Goal: Task Accomplishment & Management: Use online tool/utility

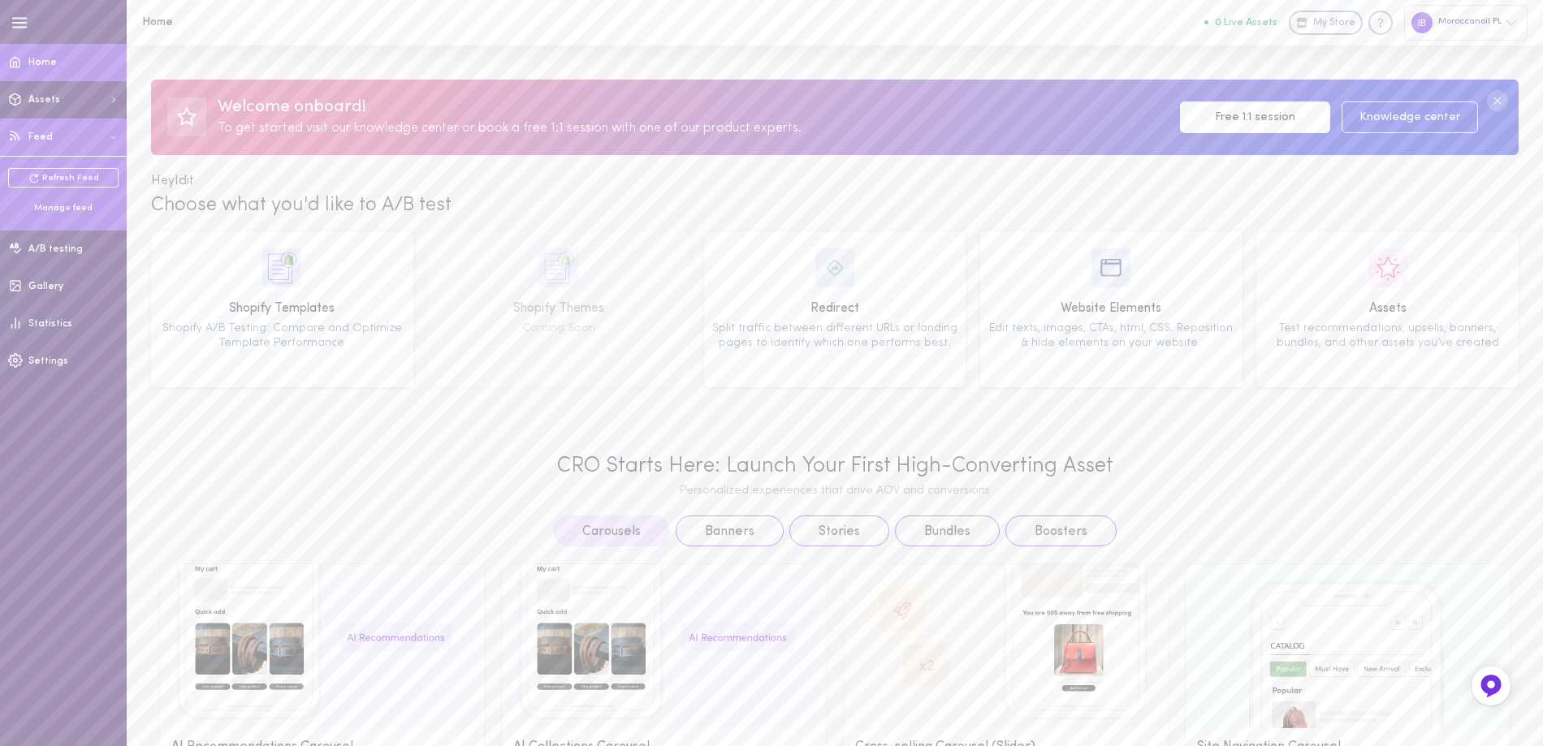
click at [67, 210] on div "Manage feed" at bounding box center [63, 208] width 110 height 12
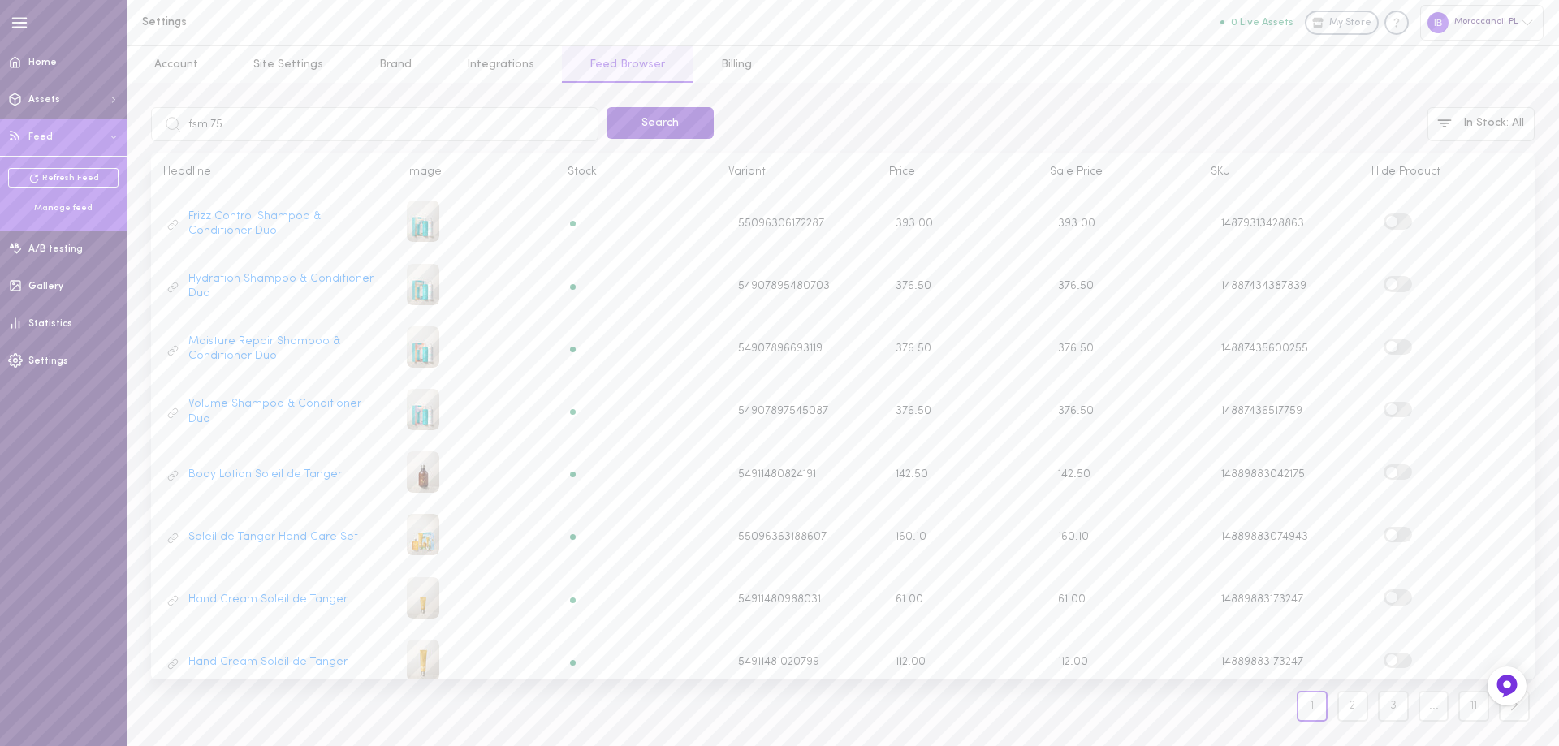
type input "fsml75"
click at [656, 122] on button "Search" at bounding box center [660, 123] width 107 height 32
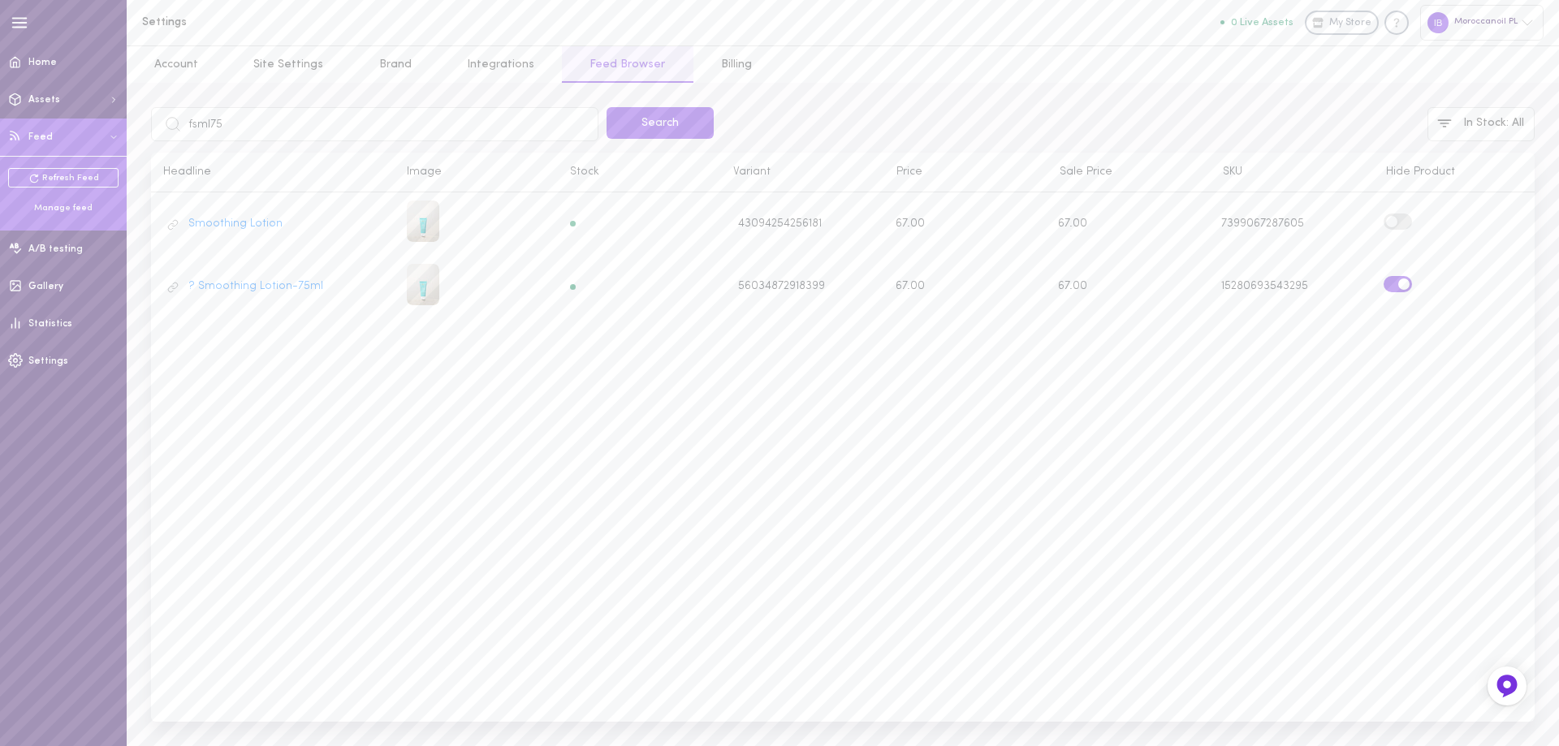
click at [196, 126] on input "fsml75" at bounding box center [375, 124] width 448 height 34
click at [197, 123] on input "fsml75" at bounding box center [375, 124] width 448 height 34
type input "MKITAUIT"
click at [634, 121] on button "Search" at bounding box center [660, 123] width 107 height 32
click at [1400, 219] on label at bounding box center [1398, 221] width 28 height 15
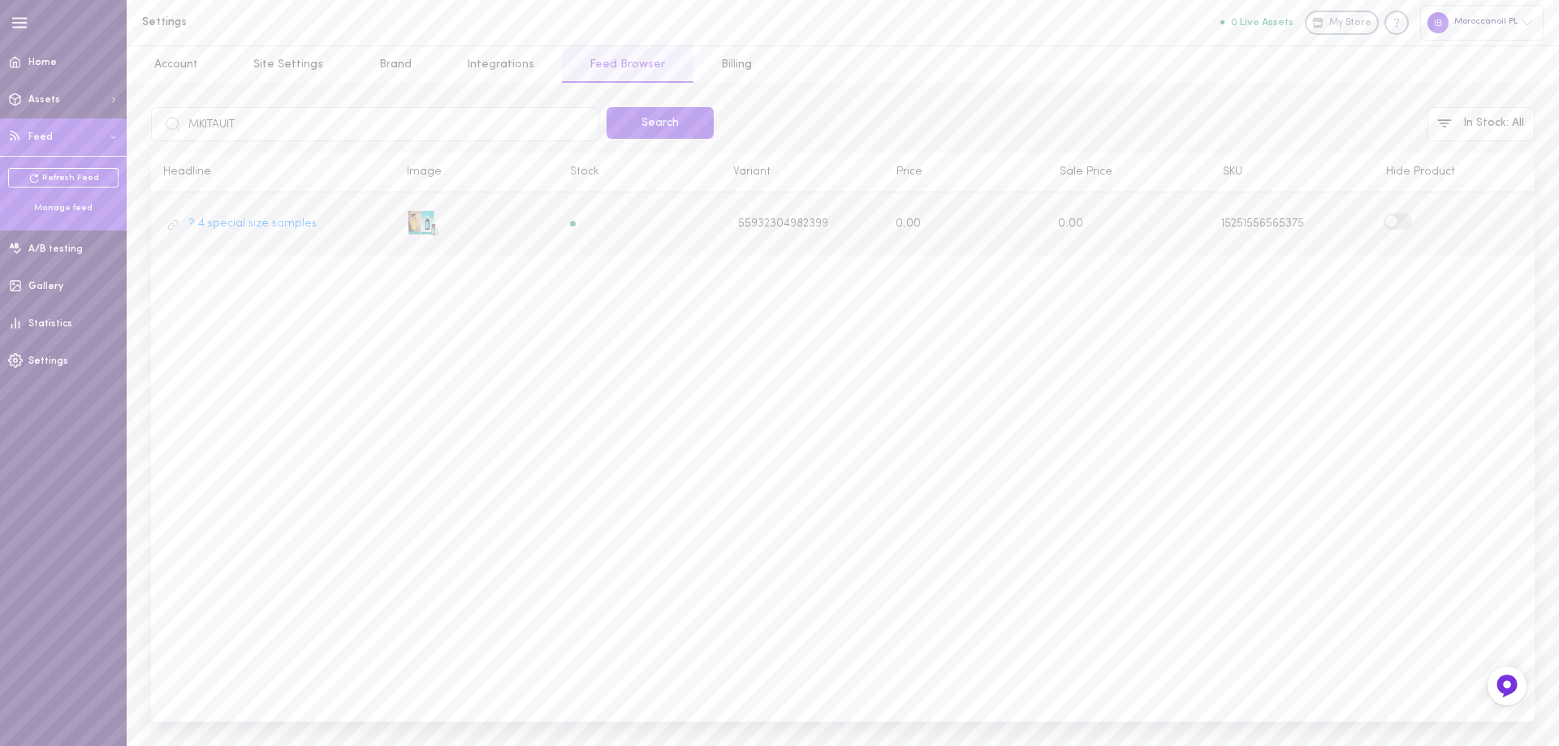
click at [0, 0] on input "checkbox" at bounding box center [0, 0] width 0 height 0
click at [43, 67] on span "Home" at bounding box center [42, 63] width 28 height 10
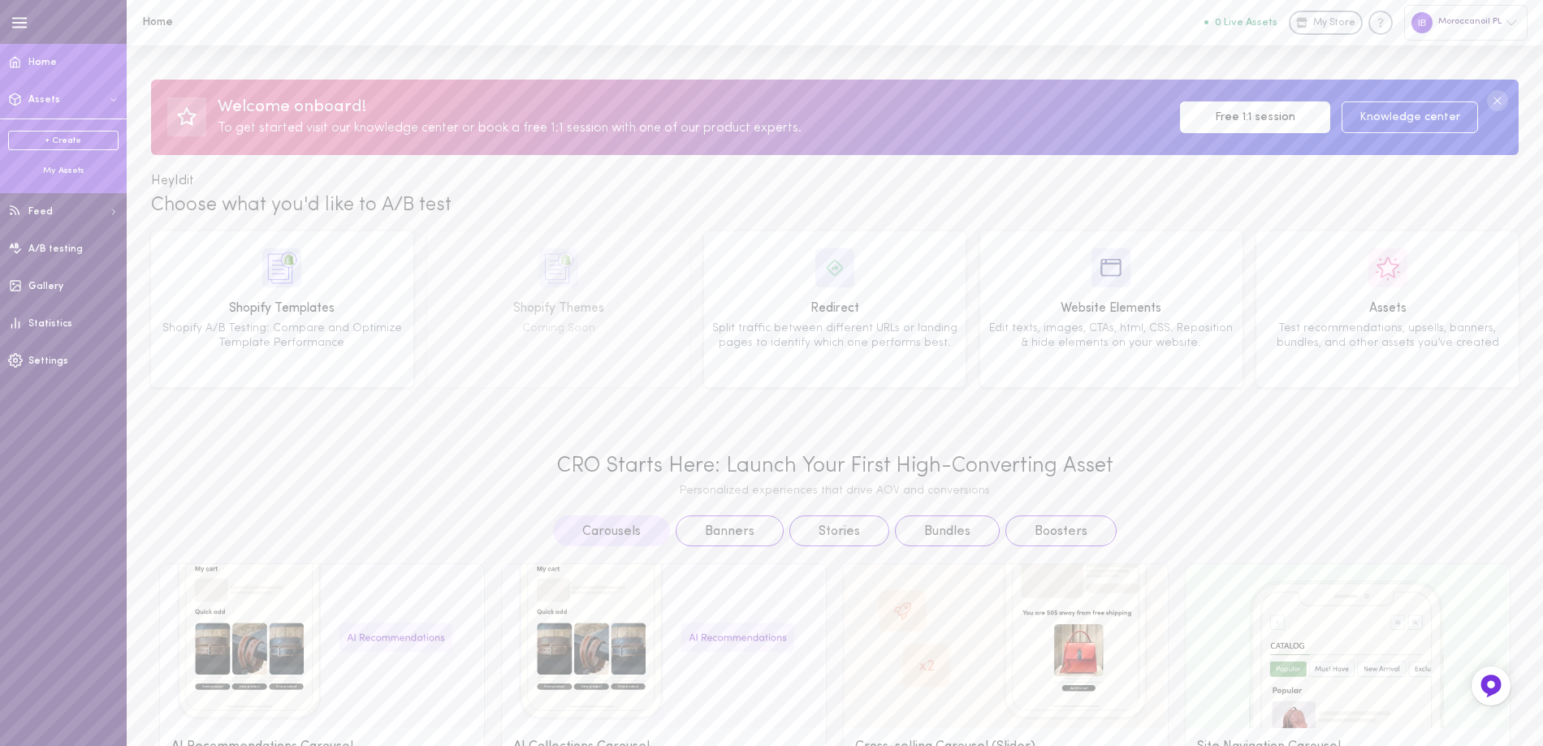
click at [37, 93] on button "Assets" at bounding box center [63, 99] width 127 height 37
click at [43, 100] on span "Assets" at bounding box center [44, 100] width 32 height 10
click at [19, 26] on icon "button" at bounding box center [20, 23] width 18 height 18
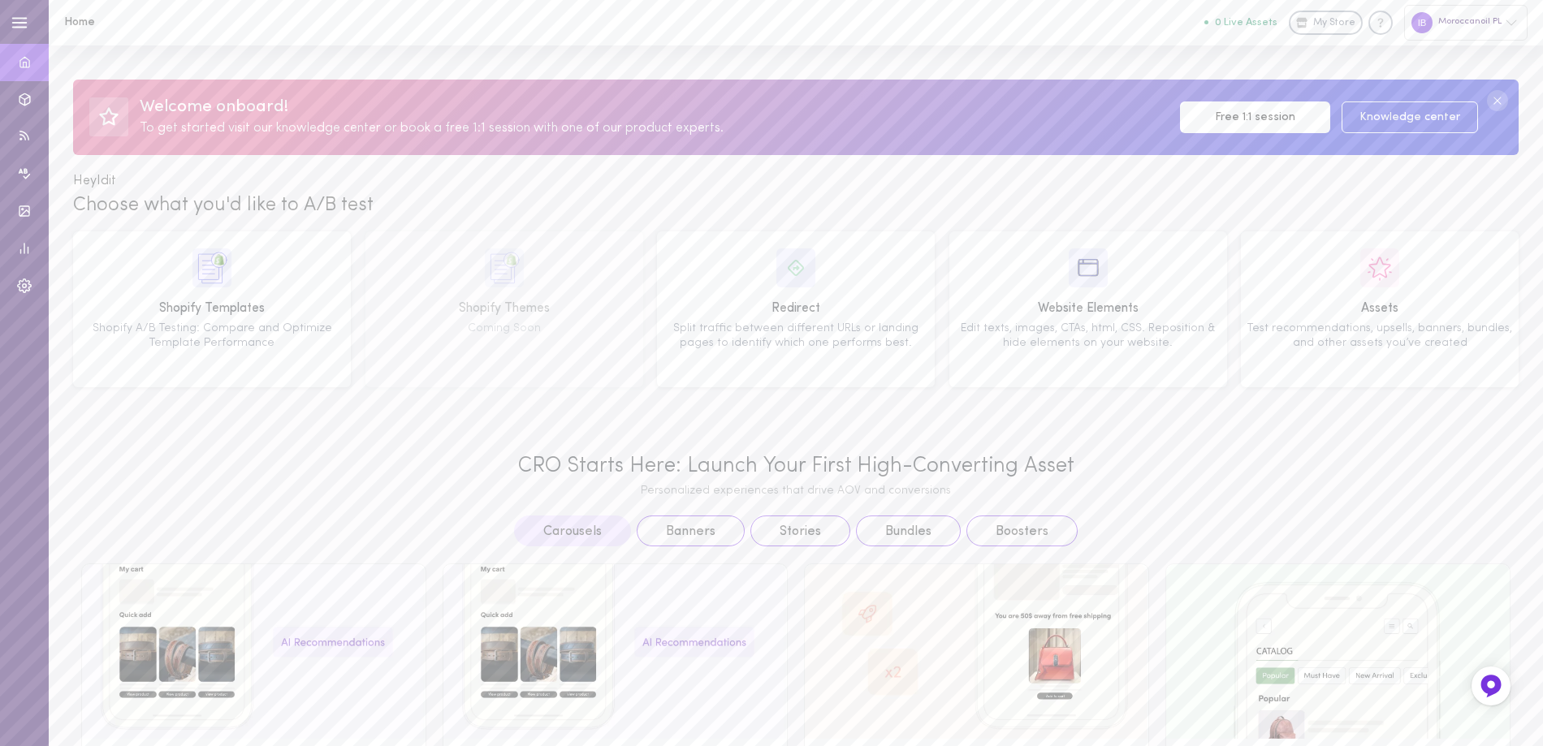
click at [17, 24] on icon "button" at bounding box center [20, 23] width 18 height 18
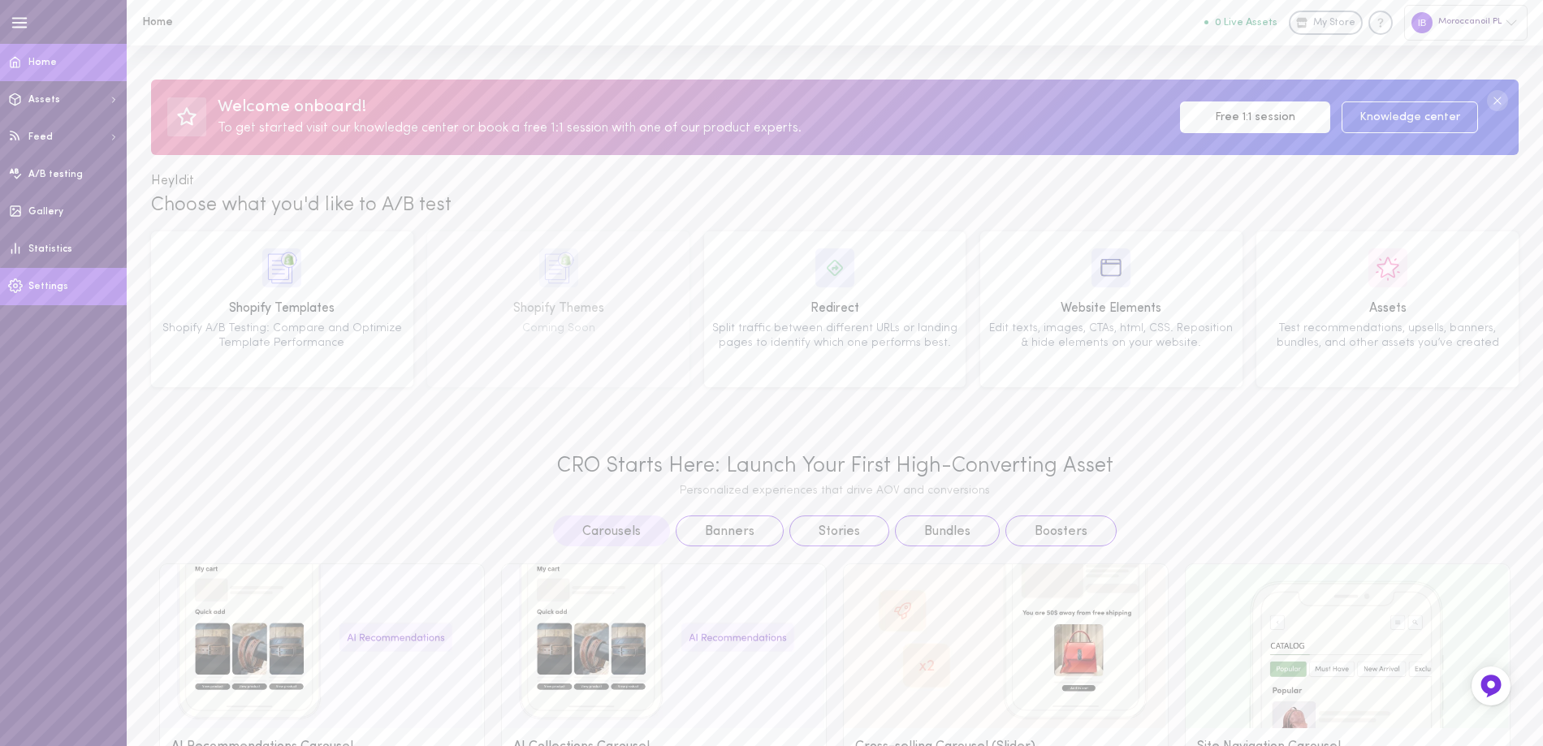
click at [42, 288] on span "Settings" at bounding box center [48, 287] width 40 height 10
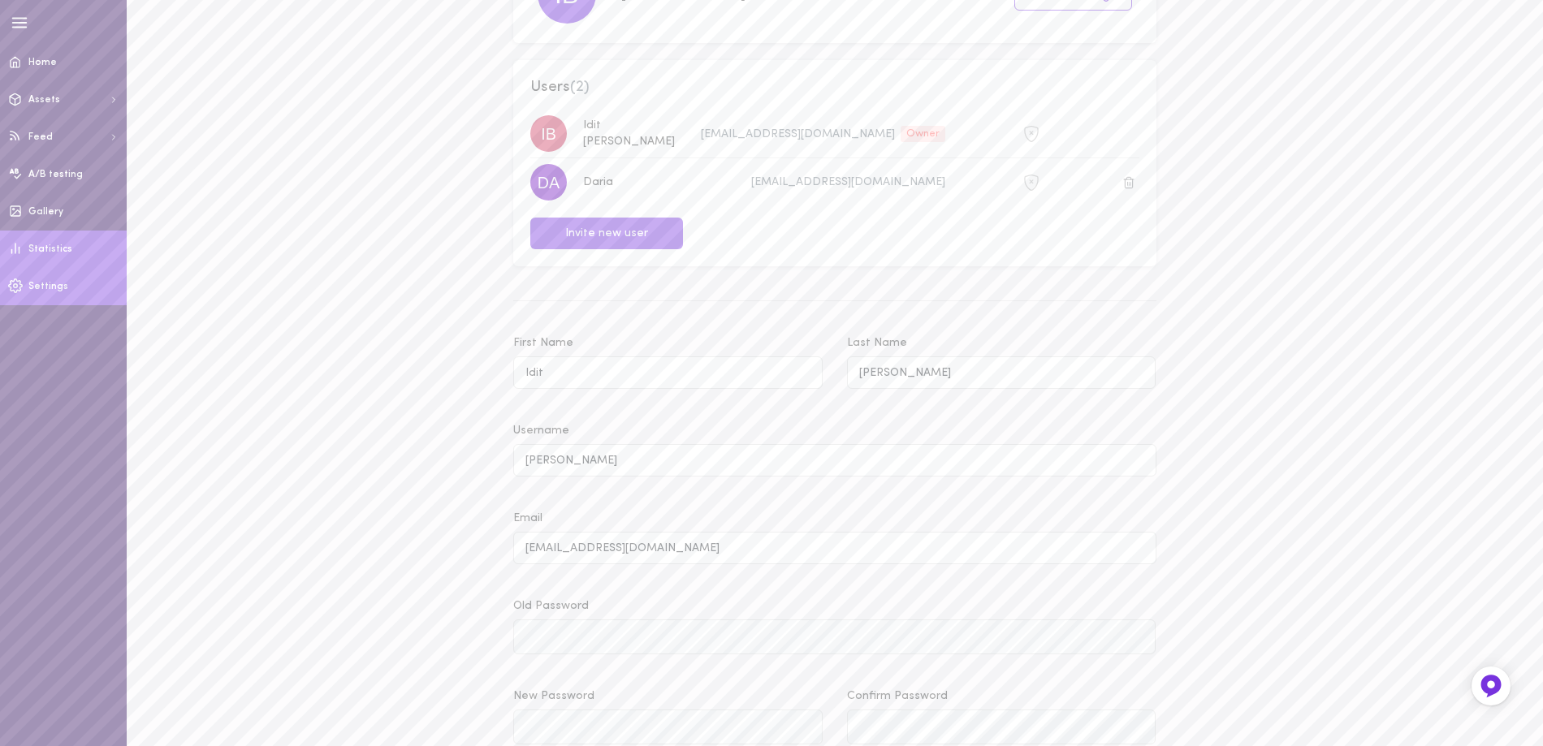
scroll to position [162, 0]
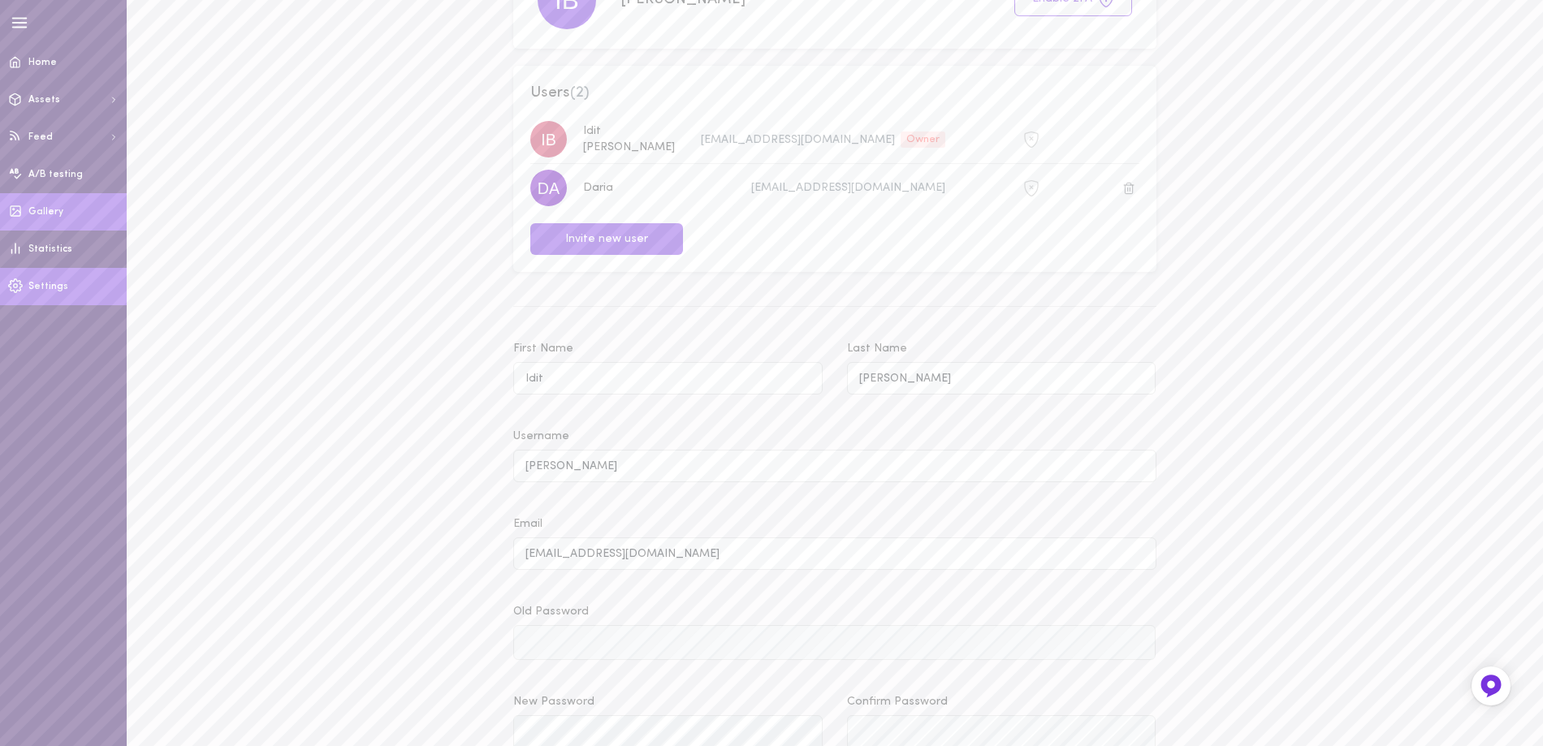
click at [50, 209] on span "Gallery" at bounding box center [45, 212] width 35 height 10
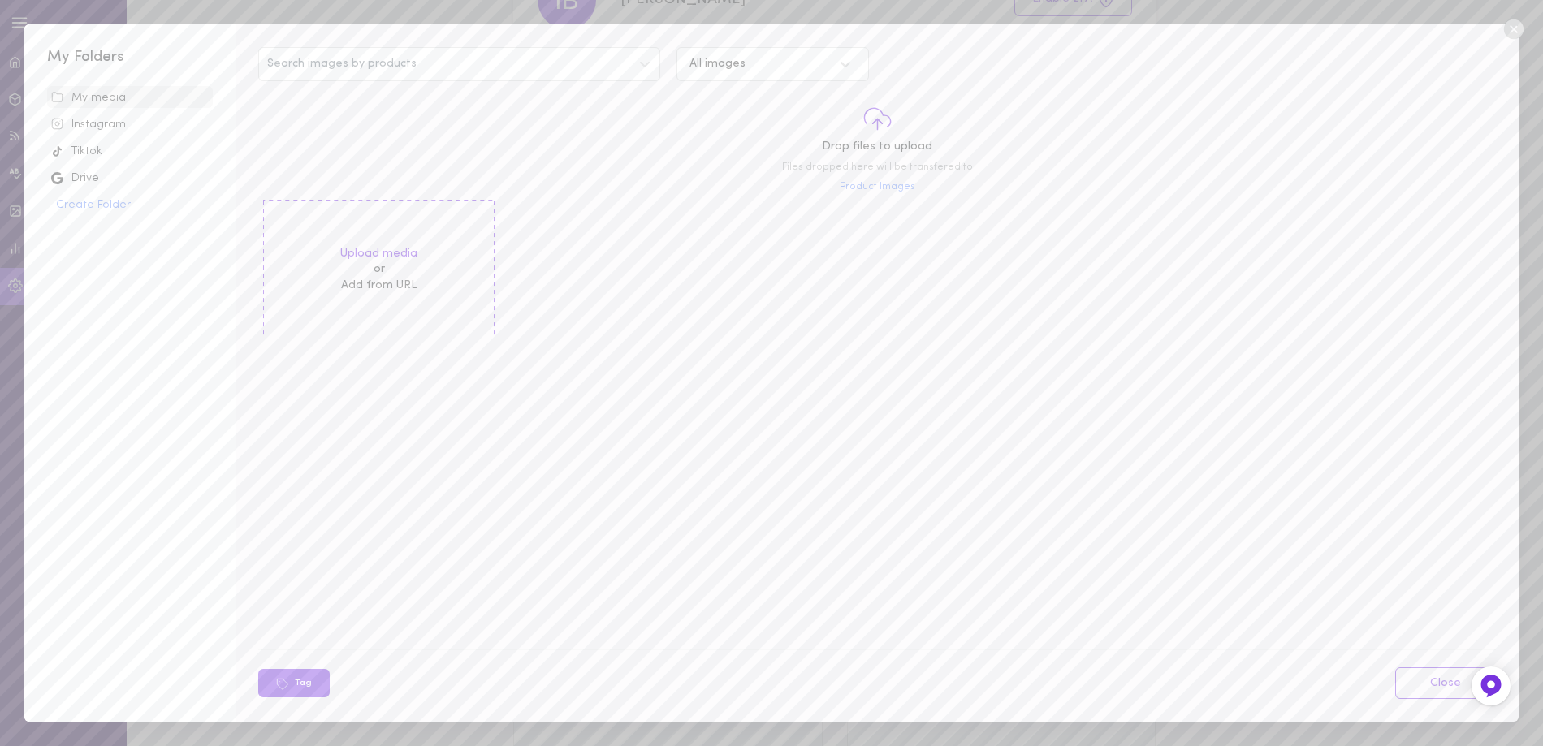
click at [1515, 34] on icon at bounding box center [1512, 28] width 19 height 19
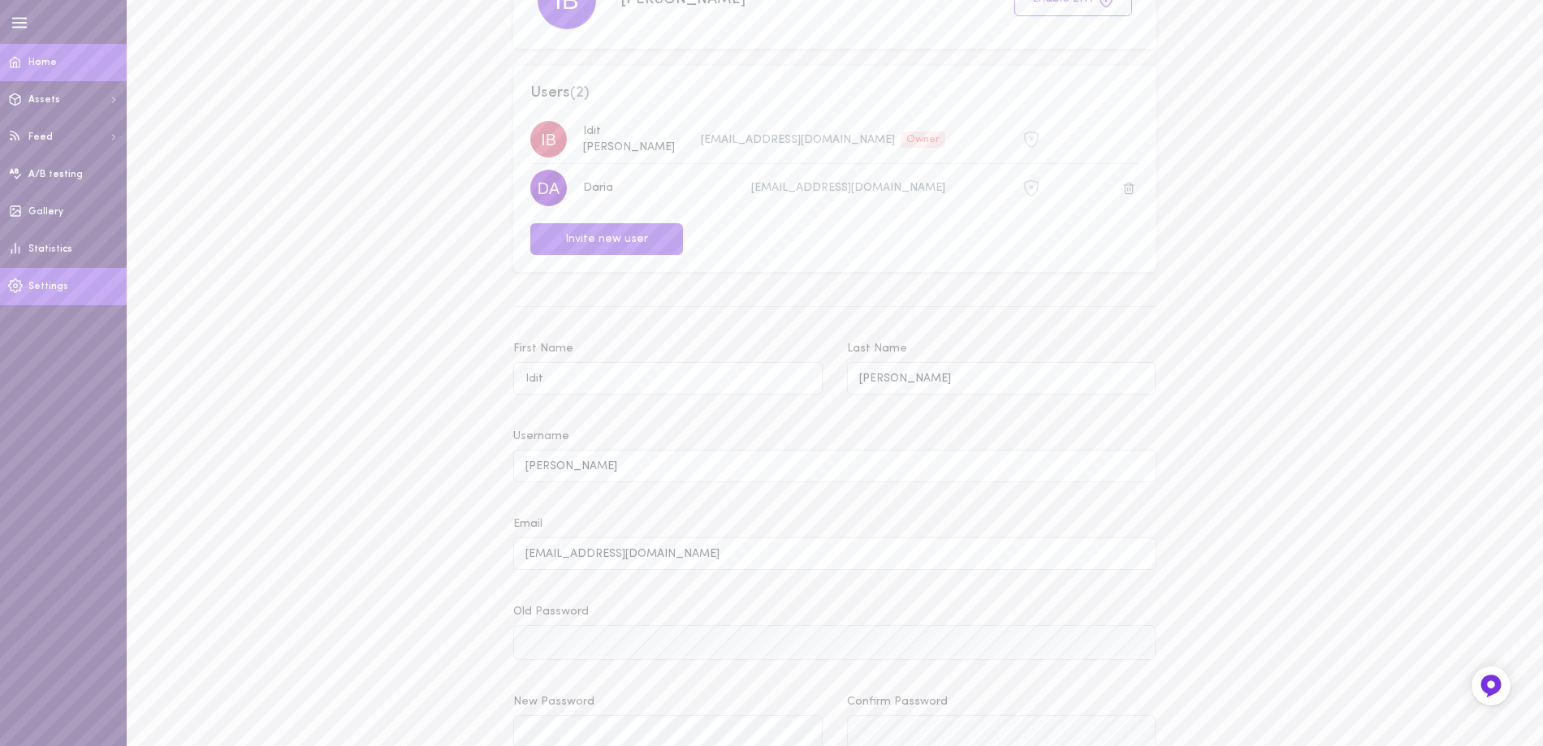
click at [41, 60] on span "Home" at bounding box center [42, 63] width 28 height 10
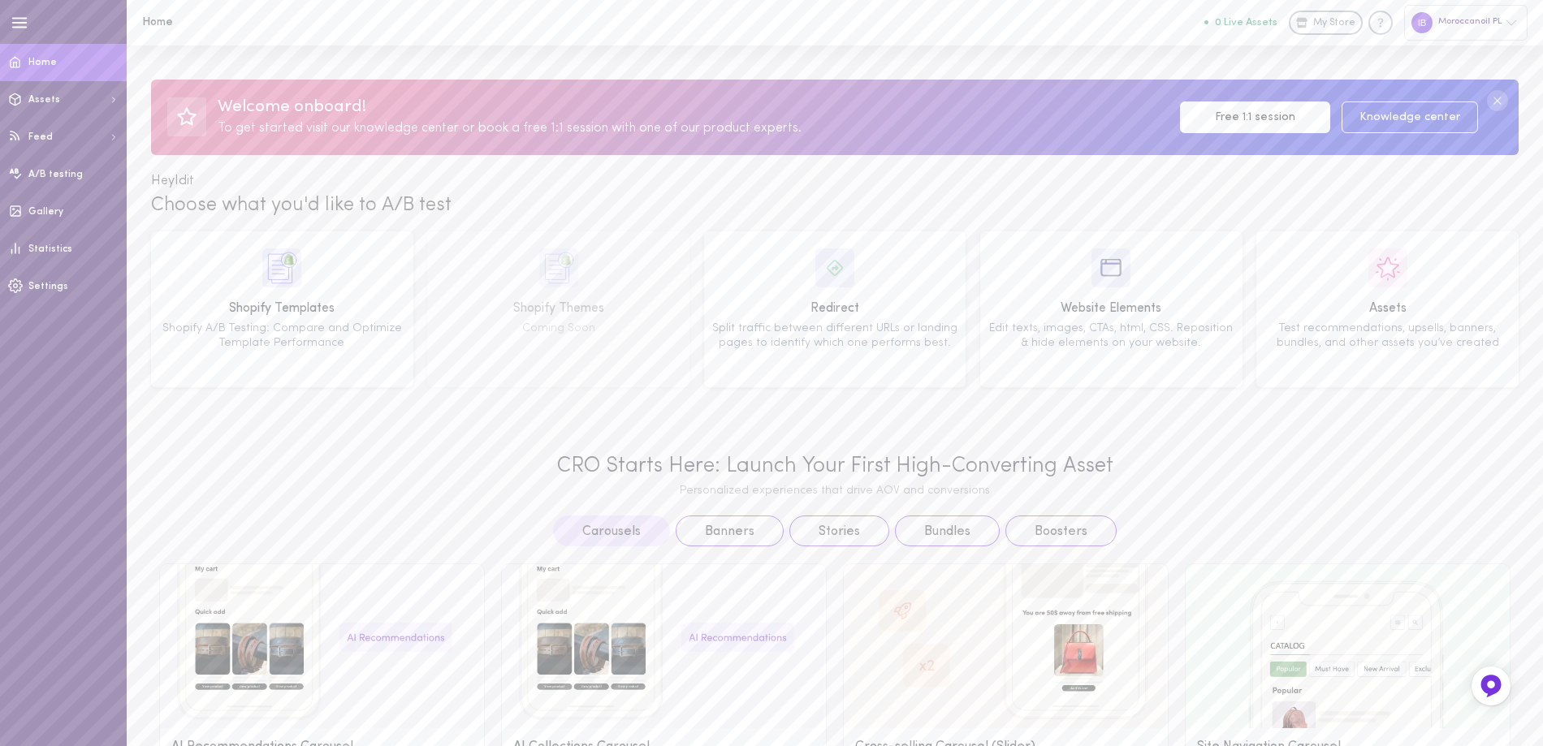
click at [35, 23] on div at bounding box center [67, 22] width 119 height 23
click at [25, 19] on icon "button" at bounding box center [20, 23] width 18 height 18
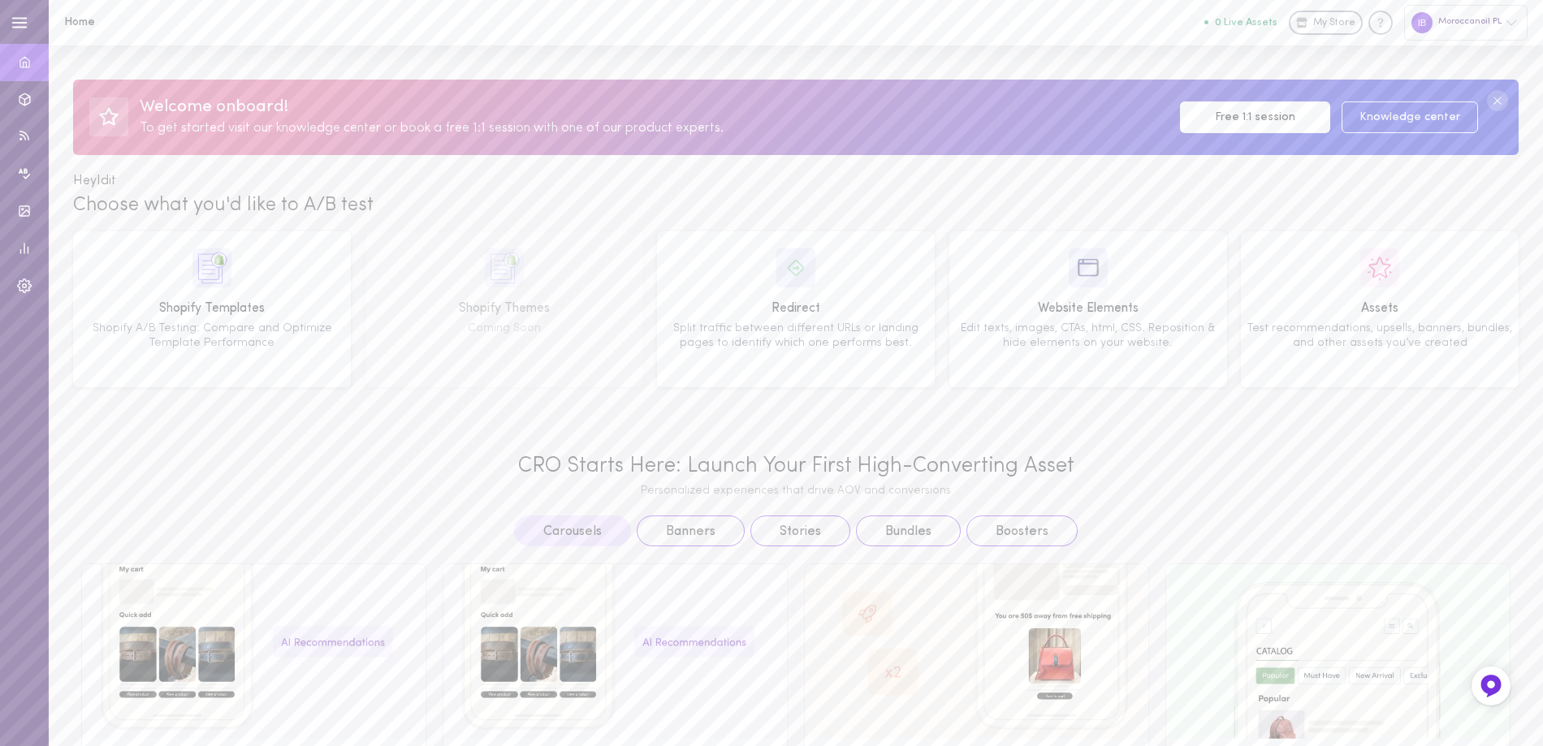
click at [15, 23] on line "button" at bounding box center [20, 23] width 14 height 0
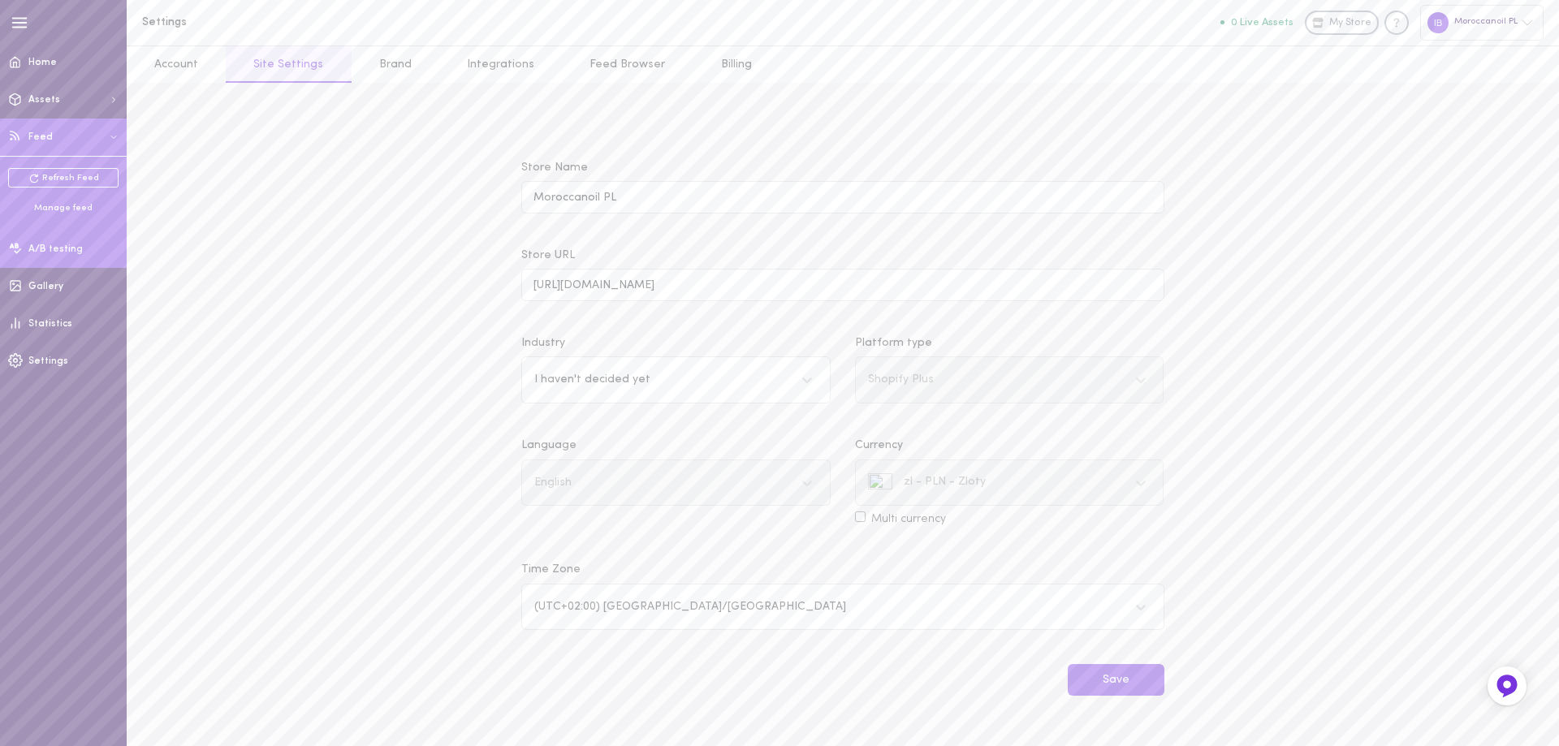
click at [64, 253] on span "A/B testing" at bounding box center [55, 249] width 54 height 10
